Goal: Task Accomplishment & Management: Use online tool/utility

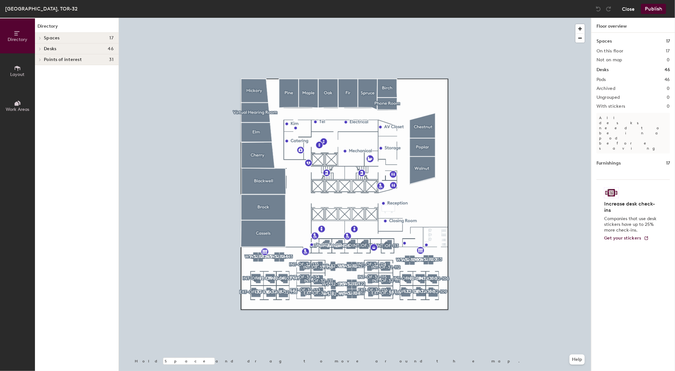
click at [634, 8] on button "Close" at bounding box center [628, 9] width 13 height 10
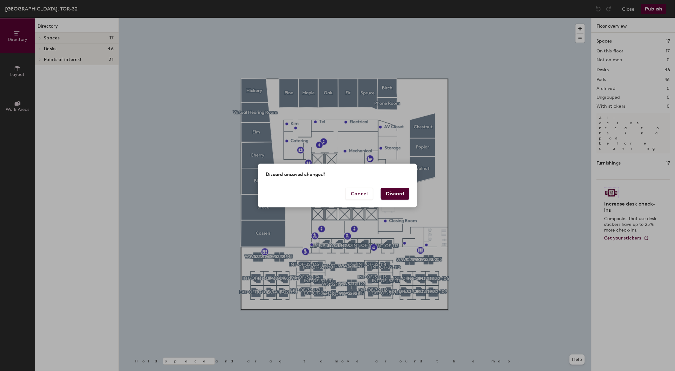
click at [390, 194] on button "Discard" at bounding box center [395, 194] width 29 height 12
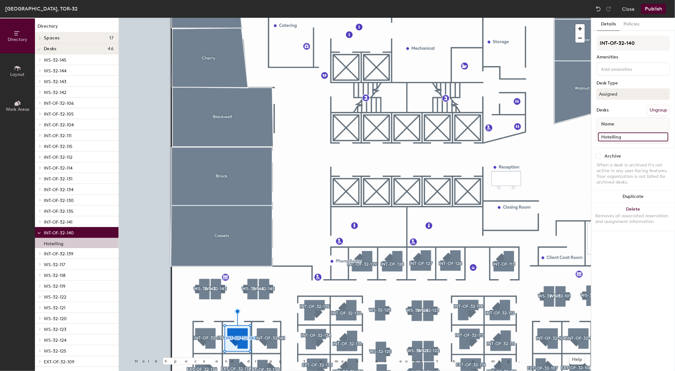
click at [625, 138] on input "Hotelling" at bounding box center [633, 137] width 70 height 9
click at [654, 265] on div "Details Policies INT-OF-32-140 Amenities Desk Type Assigned Desks Ungroup Name …" at bounding box center [633, 194] width 84 height 353
click at [654, 8] on button "Publish" at bounding box center [653, 9] width 25 height 10
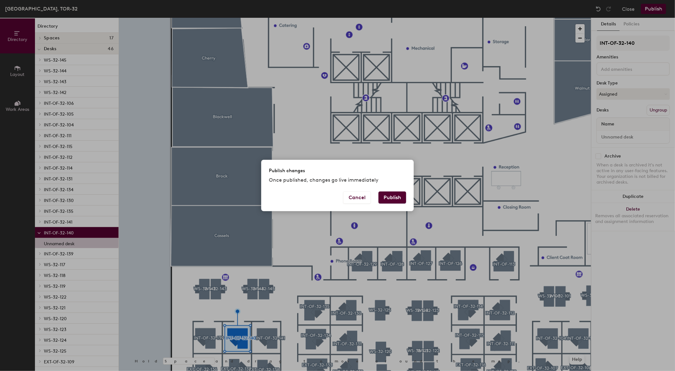
click at [396, 199] on button "Publish" at bounding box center [392, 198] width 28 height 12
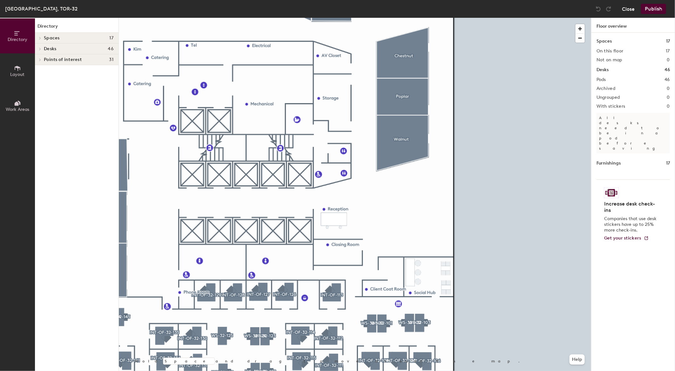
click at [633, 9] on button "Close" at bounding box center [628, 9] width 13 height 10
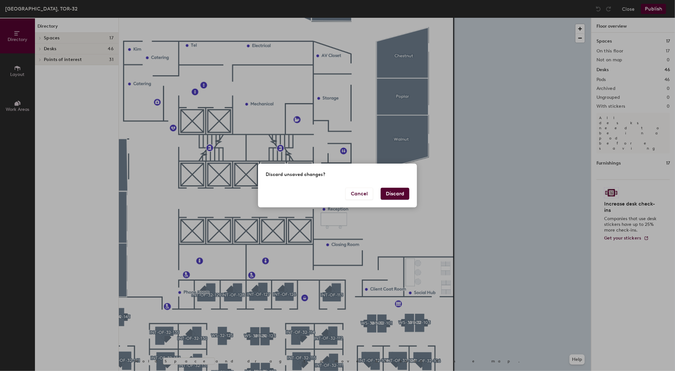
click at [401, 192] on button "Discard" at bounding box center [395, 194] width 29 height 12
